Goal: Information Seeking & Learning: Learn about a topic

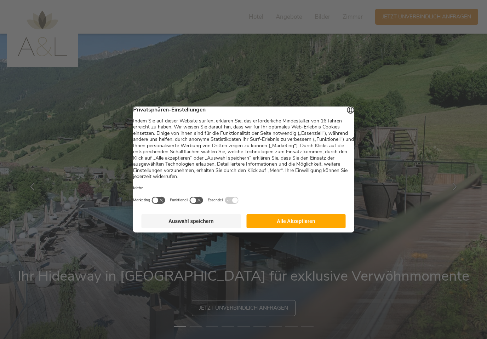
click at [206, 227] on button "Auswahl speichern" at bounding box center [191, 221] width 99 height 14
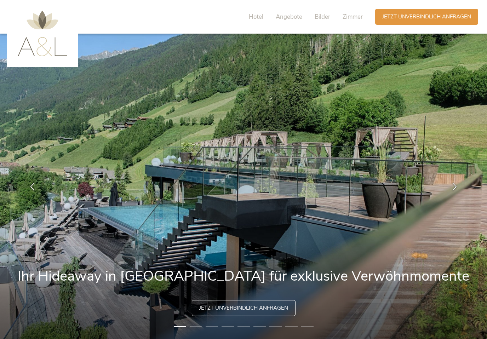
click at [354, 17] on span "Zimmer" at bounding box center [353, 17] width 20 height 8
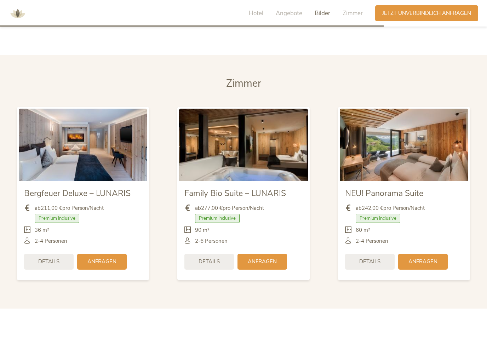
scroll to position [1694, 0]
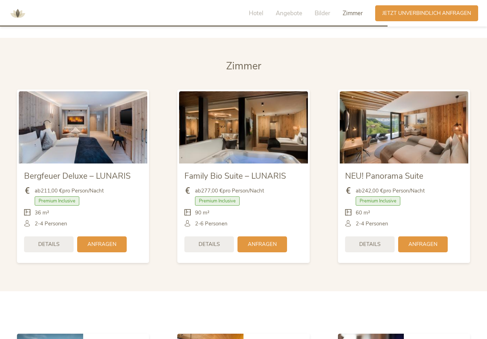
click at [418, 129] on img at bounding box center [404, 127] width 129 height 72
click at [369, 246] on div "Details" at bounding box center [370, 244] width 50 height 16
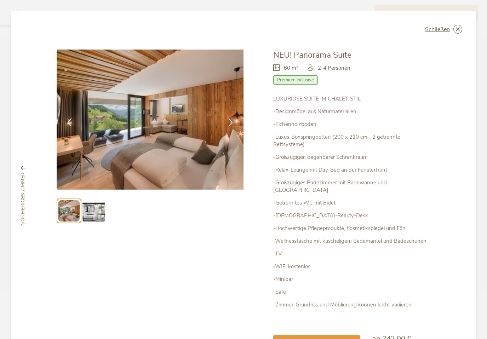
click at [178, 132] on img at bounding box center [150, 120] width 187 height 140
click at [173, 118] on img at bounding box center [150, 120] width 187 height 140
click at [231, 122] on div at bounding box center [230, 122] width 22 height 22
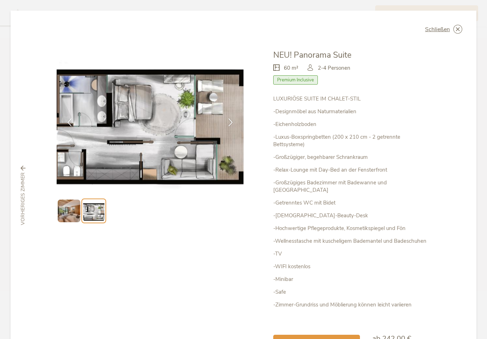
click at [235, 120] on div at bounding box center [230, 122] width 22 height 22
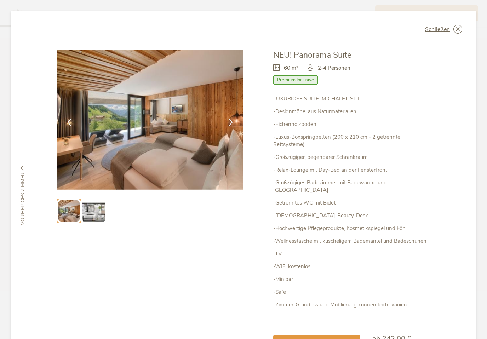
scroll to position [0, 0]
click at [0, 0] on icon at bounding box center [0, 0] width 0 height 0
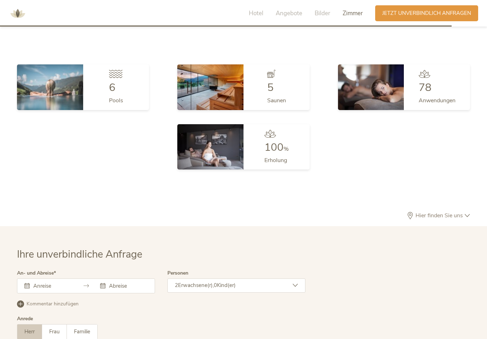
scroll to position [1964, 0]
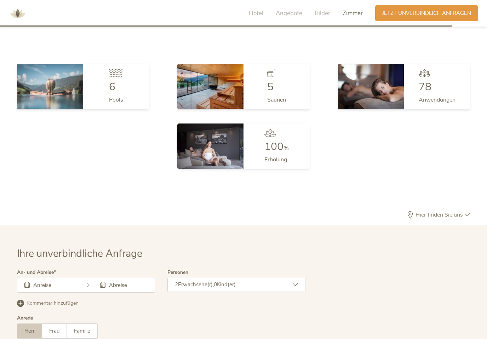
click at [55, 90] on img at bounding box center [50, 86] width 66 height 45
click at [114, 84] on span "6" at bounding box center [112, 87] width 6 height 15
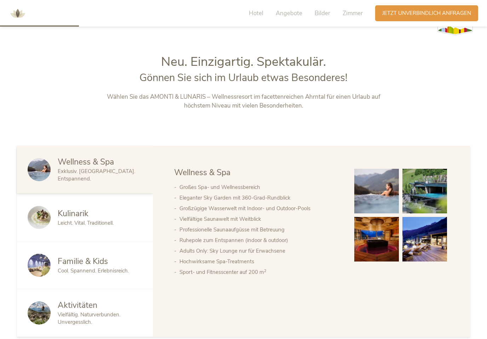
scroll to position [346, 0]
click at [109, 167] on span "Wellness & Spa" at bounding box center [86, 161] width 56 height 11
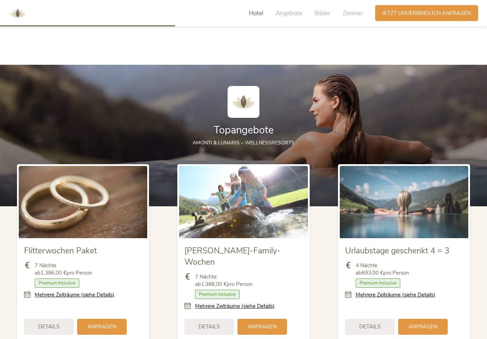
scroll to position [830, 0]
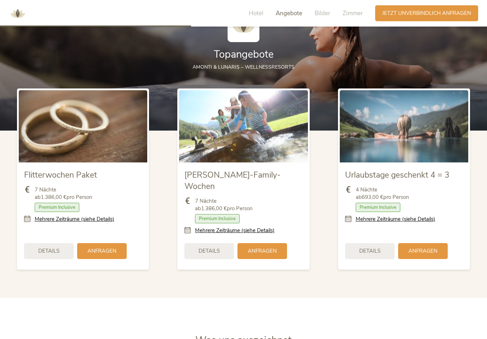
click at [213, 249] on span "Details" at bounding box center [209, 250] width 21 height 7
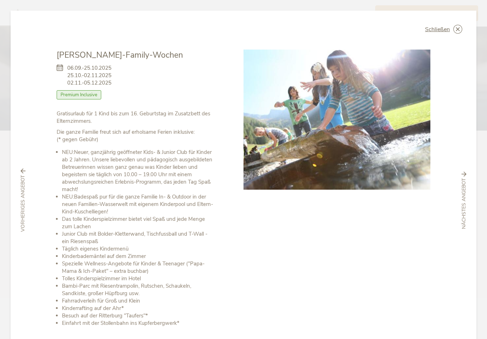
scroll to position [0, 0]
click at [0, 0] on icon at bounding box center [0, 0] width 0 height 0
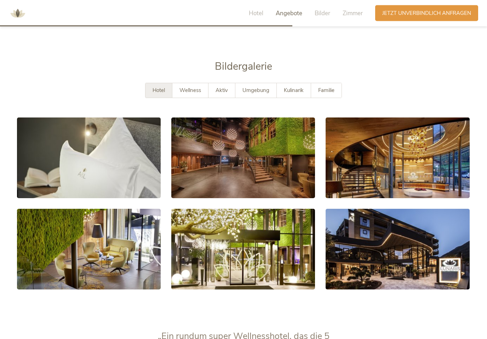
scroll to position [1297, 0]
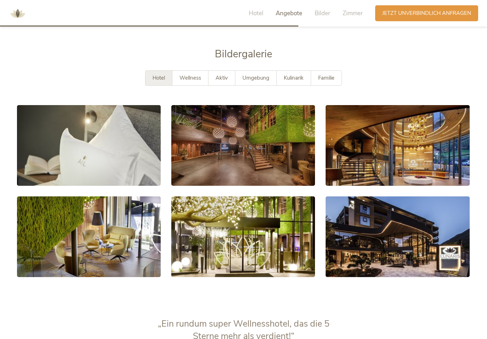
click at [194, 78] on span "Wellness" at bounding box center [190, 77] width 22 height 7
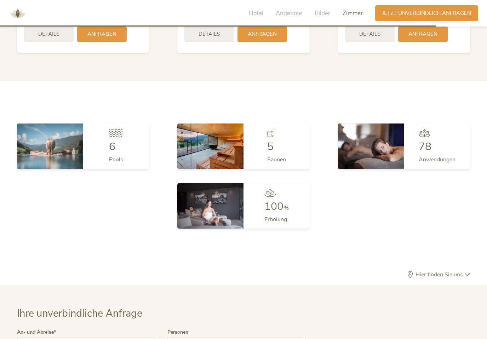
scroll to position [1926, 0]
click at [68, 148] on img at bounding box center [50, 146] width 66 height 45
click at [118, 130] on icon at bounding box center [115, 133] width 13 height 8
click at [123, 137] on div "6 Pools" at bounding box center [116, 146] width 66 height 45
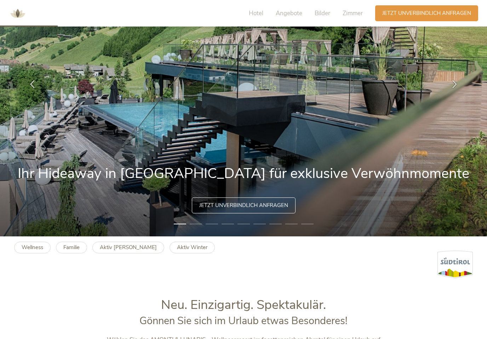
scroll to position [0, 0]
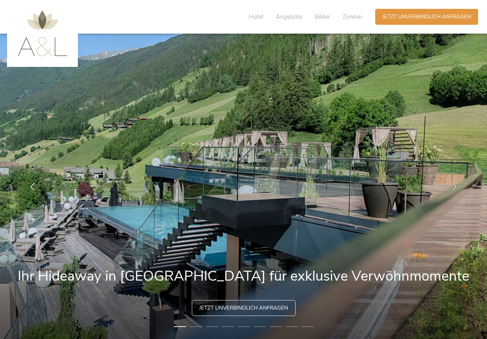
click at [260, 18] on span "Hotel" at bounding box center [256, 17] width 15 height 8
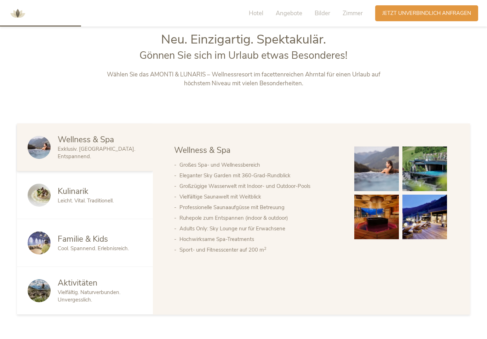
scroll to position [375, 0]
